Goal: Find specific page/section

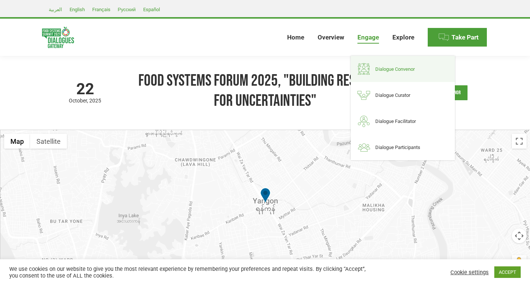
click at [381, 69] on span "Dialogue Convenor" at bounding box center [395, 69] width 39 height 6
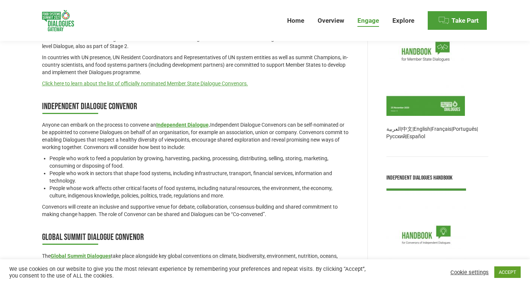
scroll to position [384, 0]
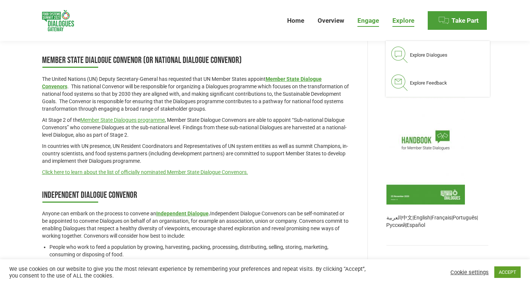
click at [404, 23] on span "Explore" at bounding box center [404, 21] width 22 height 8
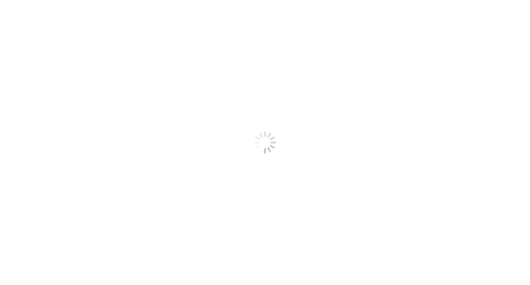
select select
